Goal: Book appointment/travel/reservation

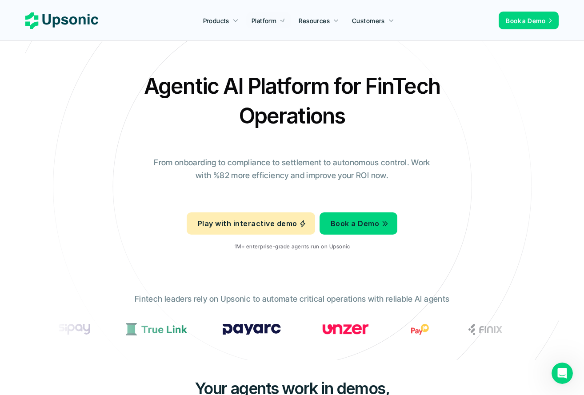
click at [496, 186] on div "Agentic AI Platform for FinTech Operations From onboarding to compliance to set…" at bounding box center [292, 164] width 520 height 187
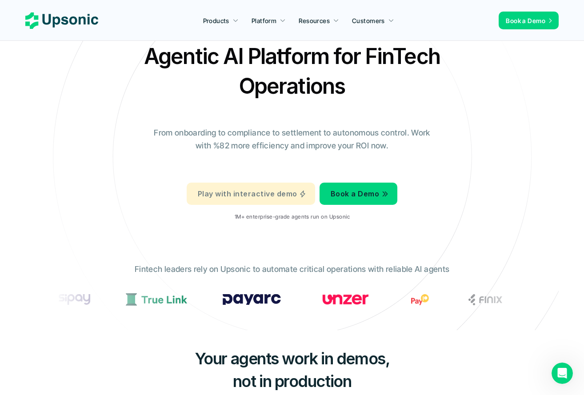
click at [248, 193] on p "Play with interactive demo" at bounding box center [247, 194] width 99 height 13
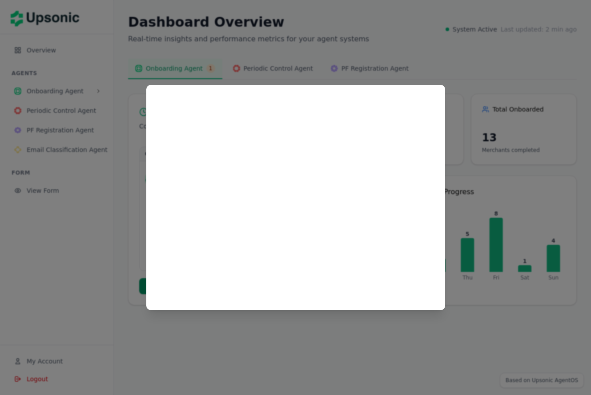
click at [240, 355] on div at bounding box center [295, 197] width 591 height 395
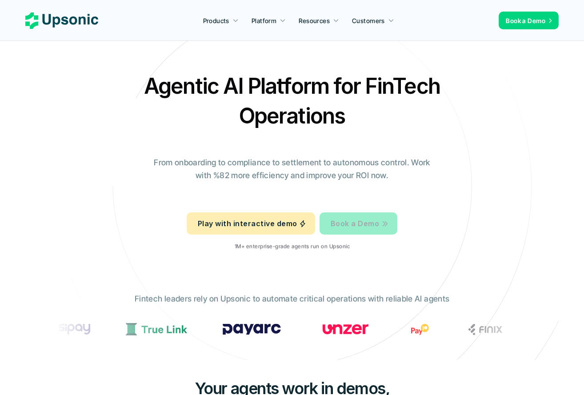
click at [364, 234] on link "Book a Demo" at bounding box center [359, 223] width 78 height 22
